Goal: Task Accomplishment & Management: Manage account settings

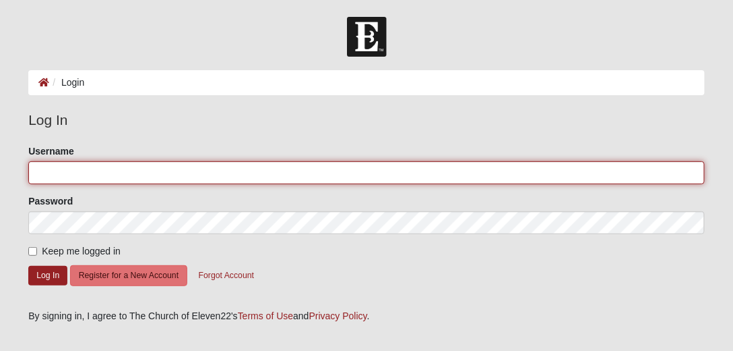
click at [60, 170] on input "Username" at bounding box center [366, 172] width 677 height 23
click at [61, 174] on input "Username" at bounding box center [366, 172] width 677 height 23
paste input "debdemars22"
type input "debdemars22"
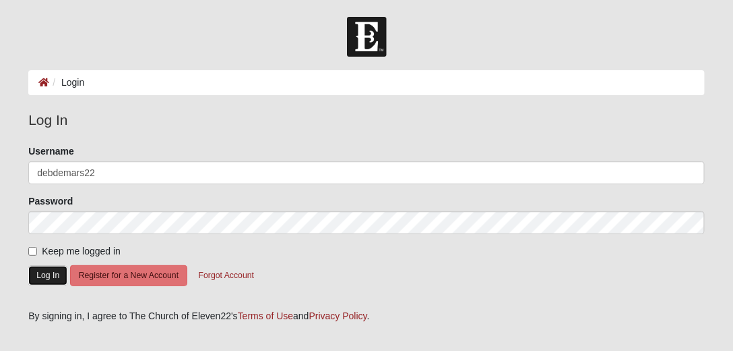
click at [41, 274] on button "Log In" at bounding box center [47, 276] width 39 height 20
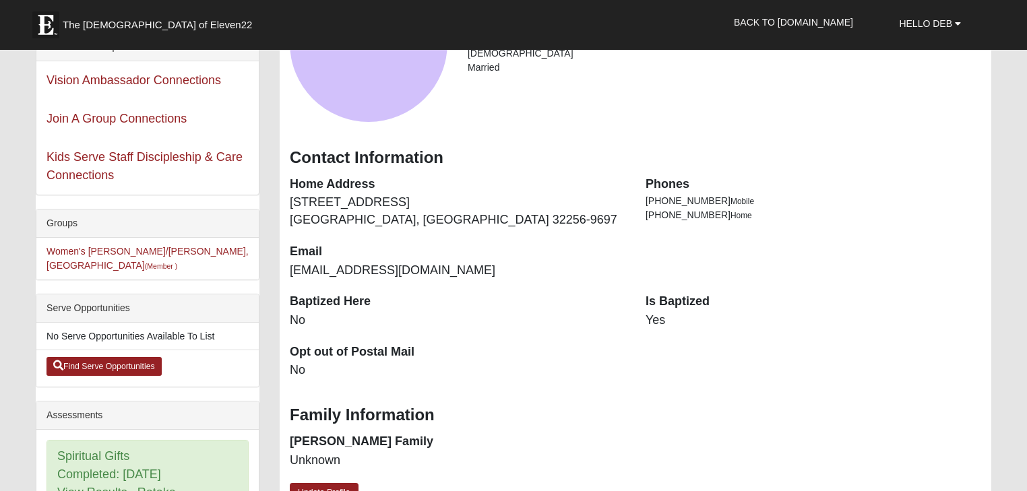
scroll to position [108, 0]
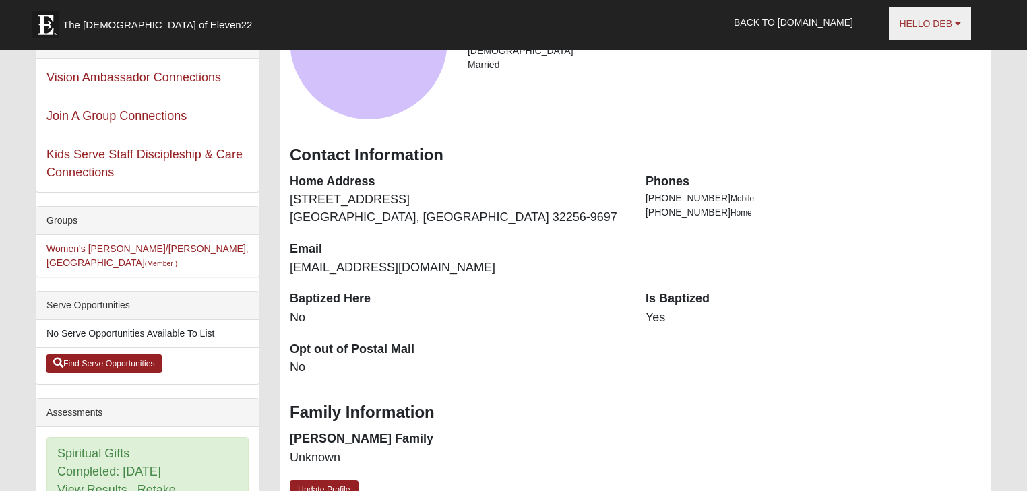
click at [739, 24] on b at bounding box center [958, 23] width 6 height 9
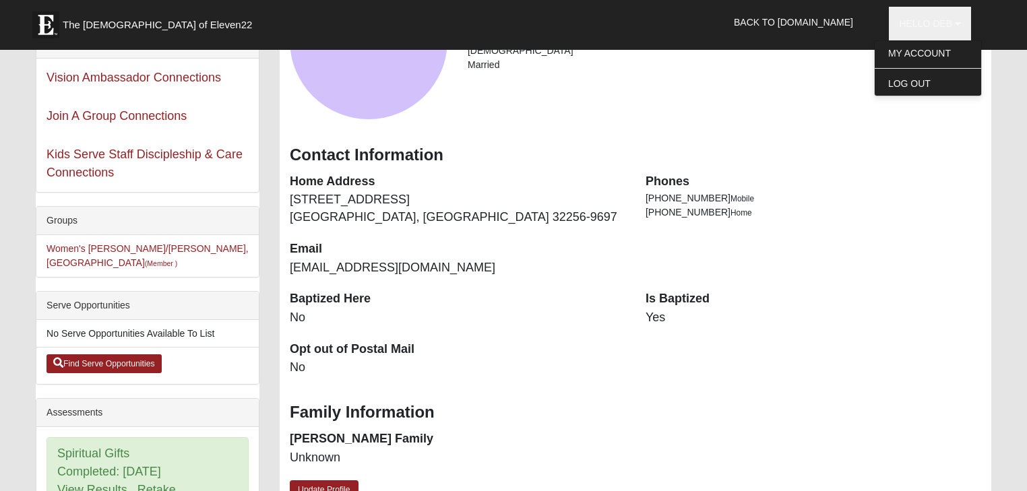
click at [739, 92] on div "Deb DeMars Female Married" at bounding box center [636, 41] width 712 height 158
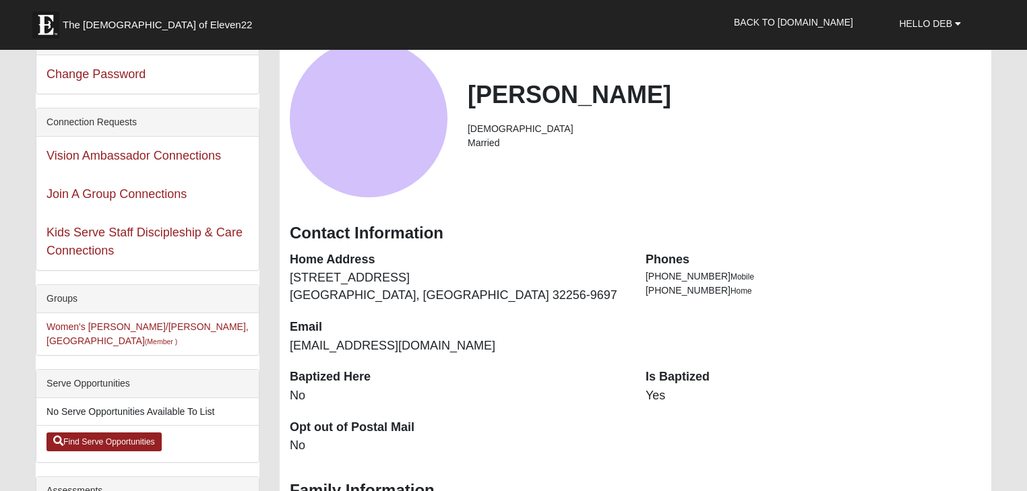
scroll to position [0, 0]
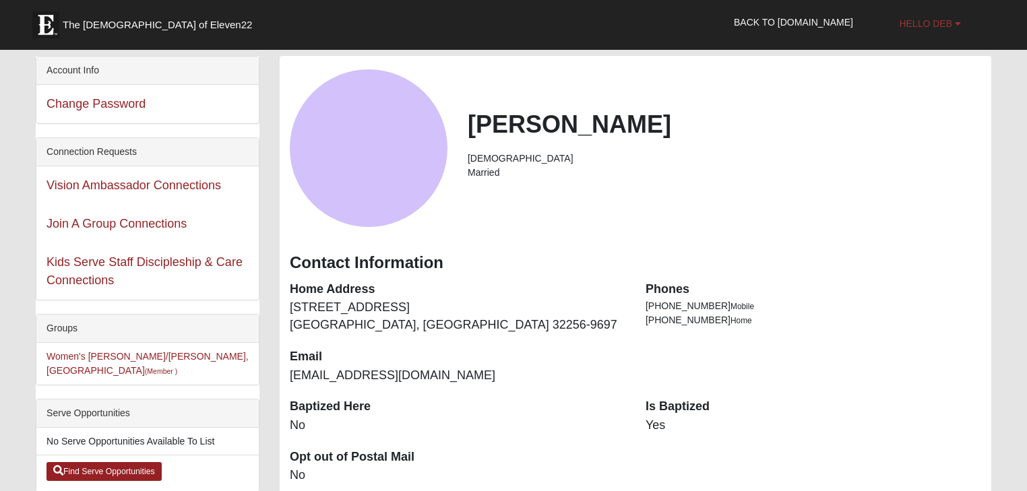
click at [739, 22] on b at bounding box center [958, 23] width 6 height 9
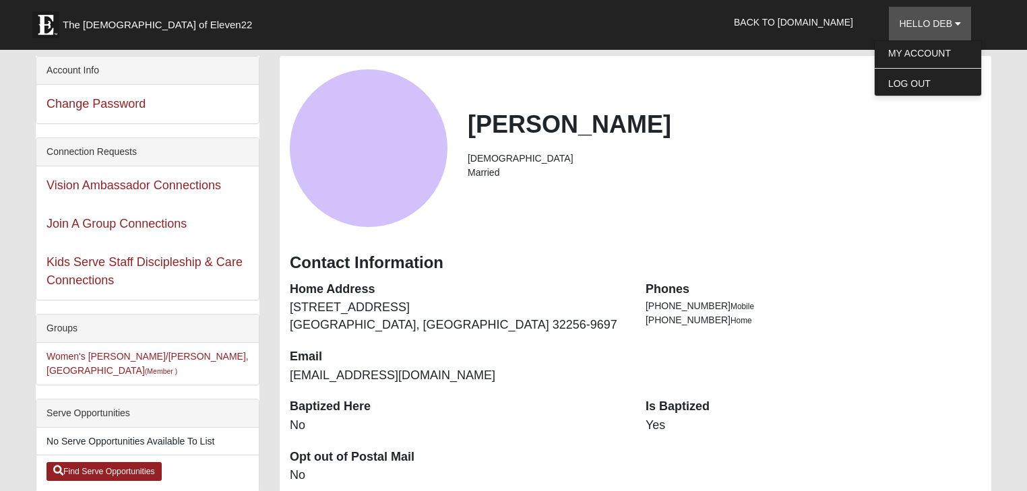
click at [739, 113] on h2 "Deb DeMars" at bounding box center [725, 124] width 514 height 29
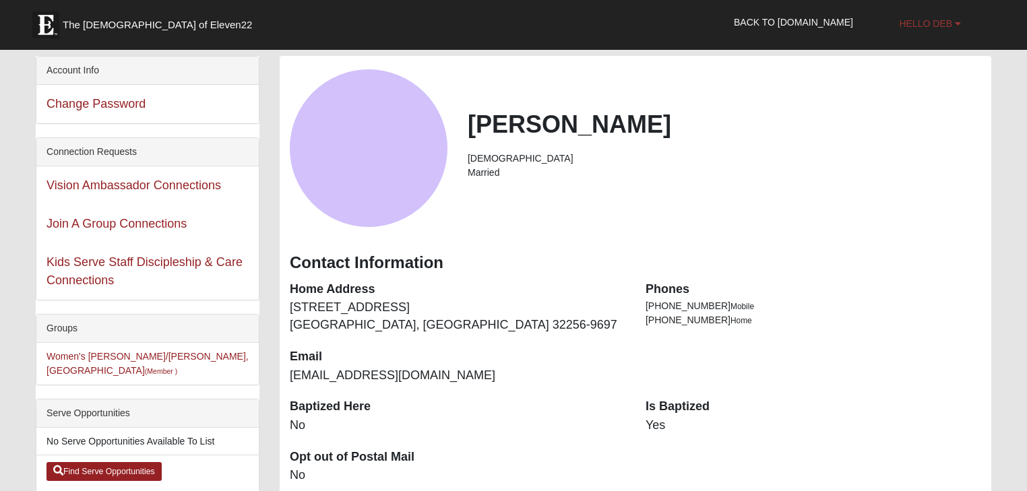
click at [739, 22] on b at bounding box center [958, 23] width 6 height 9
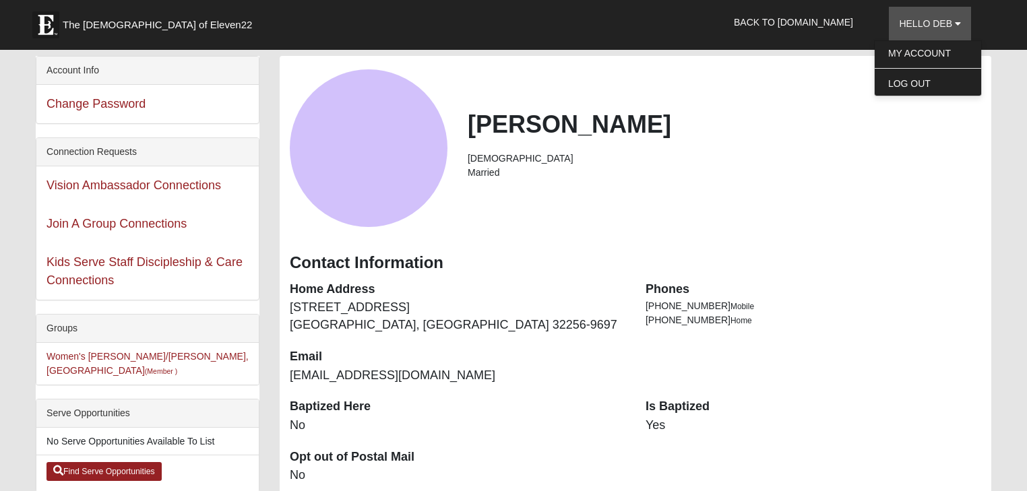
click at [739, 129] on h2 "Deb DeMars" at bounding box center [725, 124] width 514 height 29
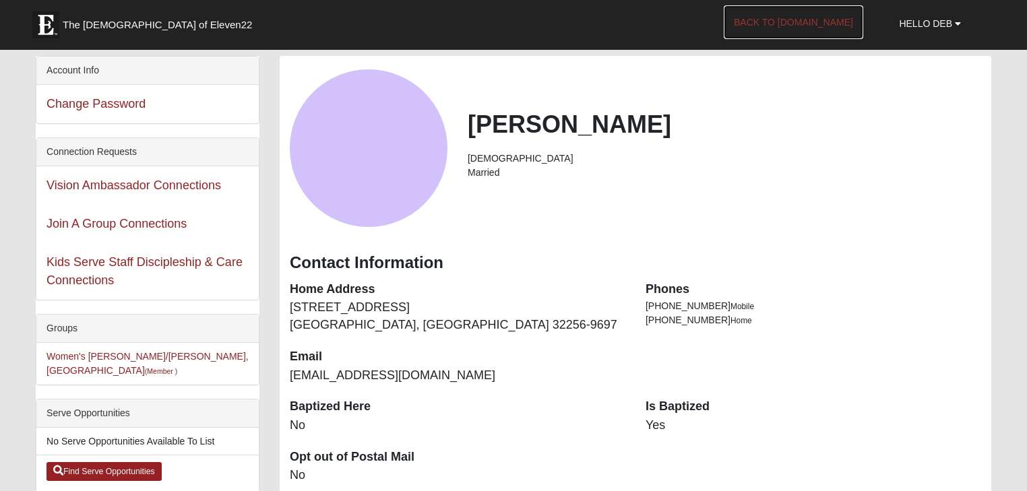
click at [739, 20] on link "Back to COE22.com" at bounding box center [794, 22] width 140 height 34
